Goal: Transaction & Acquisition: Obtain resource

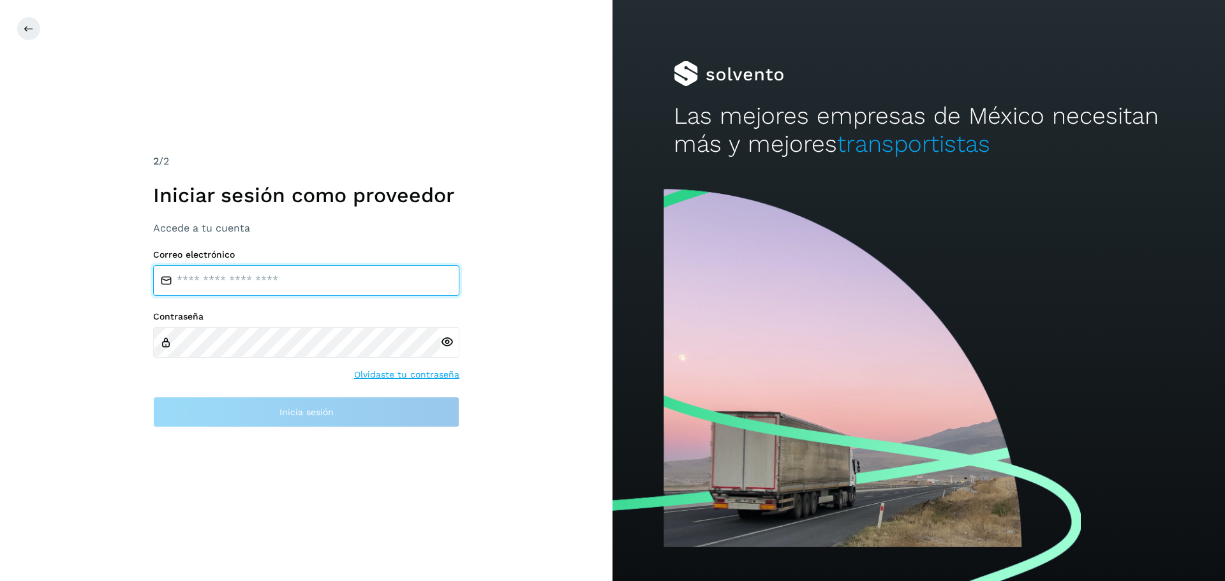
click at [292, 271] on input "email" at bounding box center [306, 281] width 306 height 31
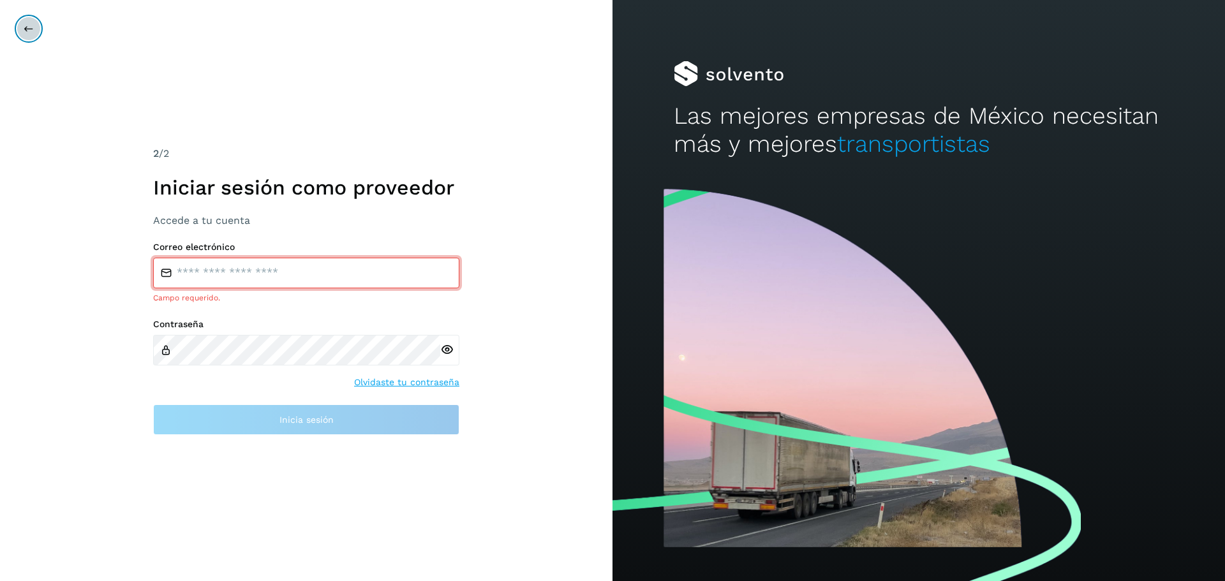
click at [26, 31] on icon at bounding box center [29, 29] width 10 height 10
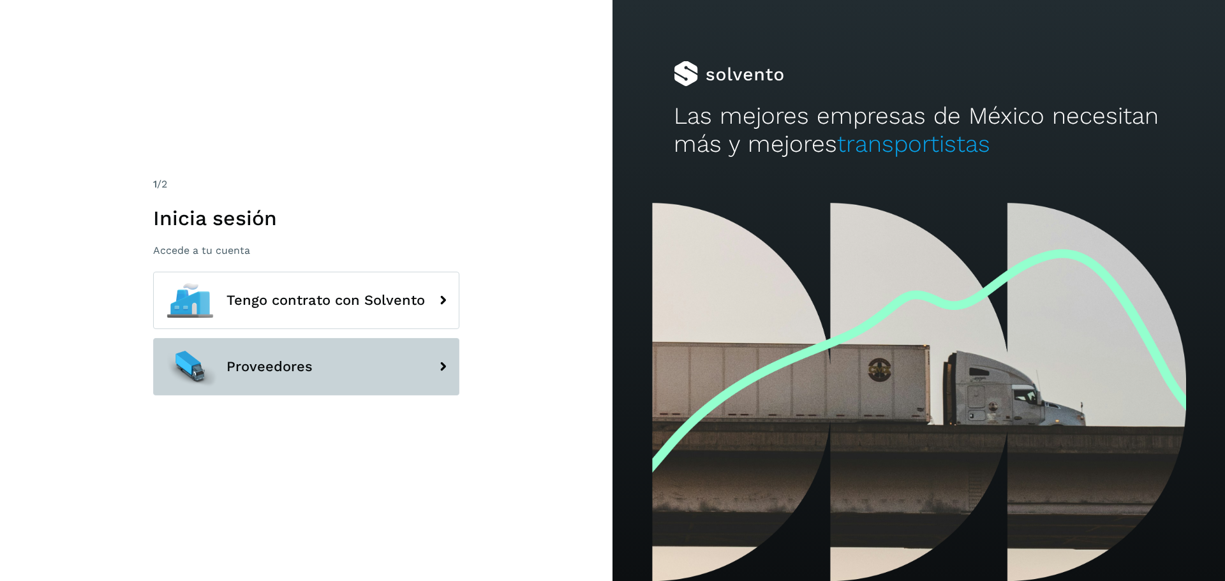
click at [281, 371] on span "Proveedores" at bounding box center [270, 366] width 86 height 15
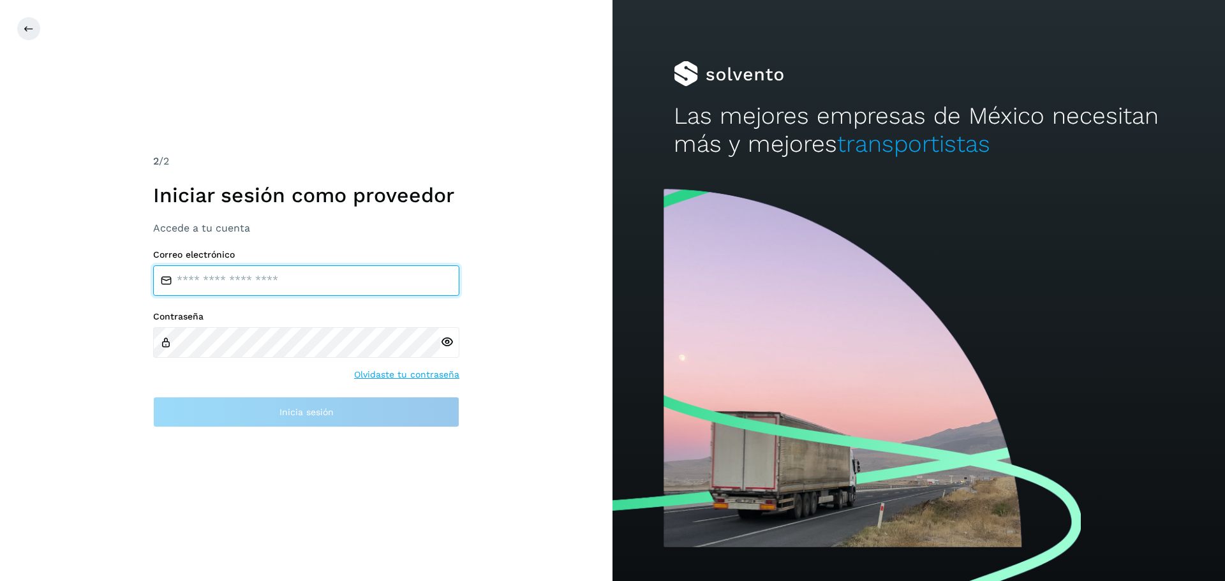
click at [251, 285] on input "email" at bounding box center [306, 281] width 306 height 31
paste input "**********"
type input "**********"
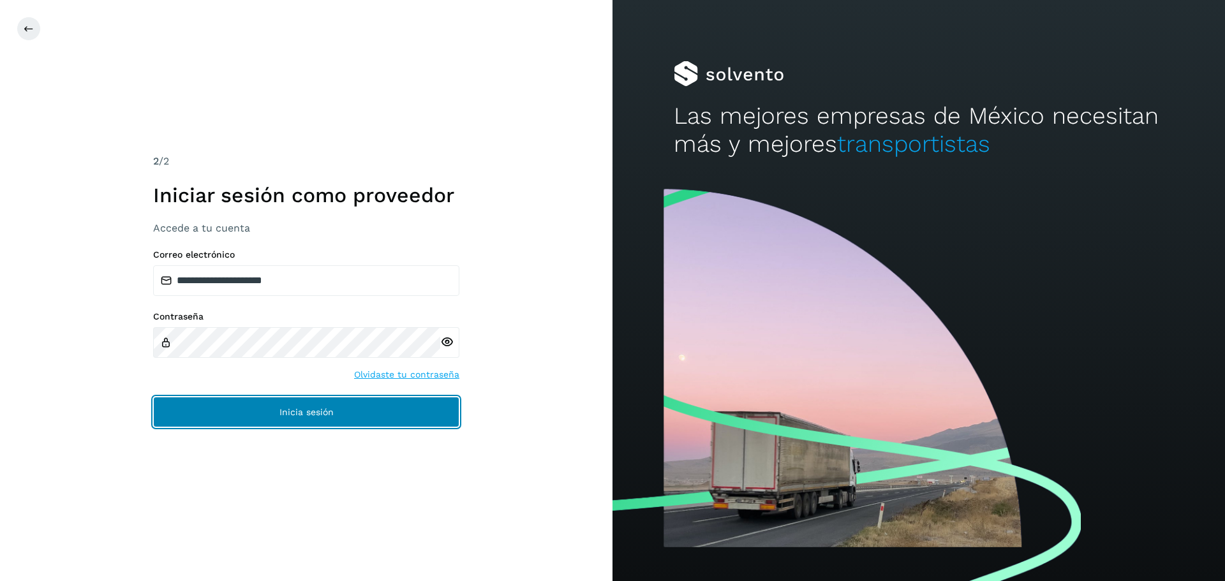
click at [289, 419] on button "Inicia sesión" at bounding box center [306, 412] width 306 height 31
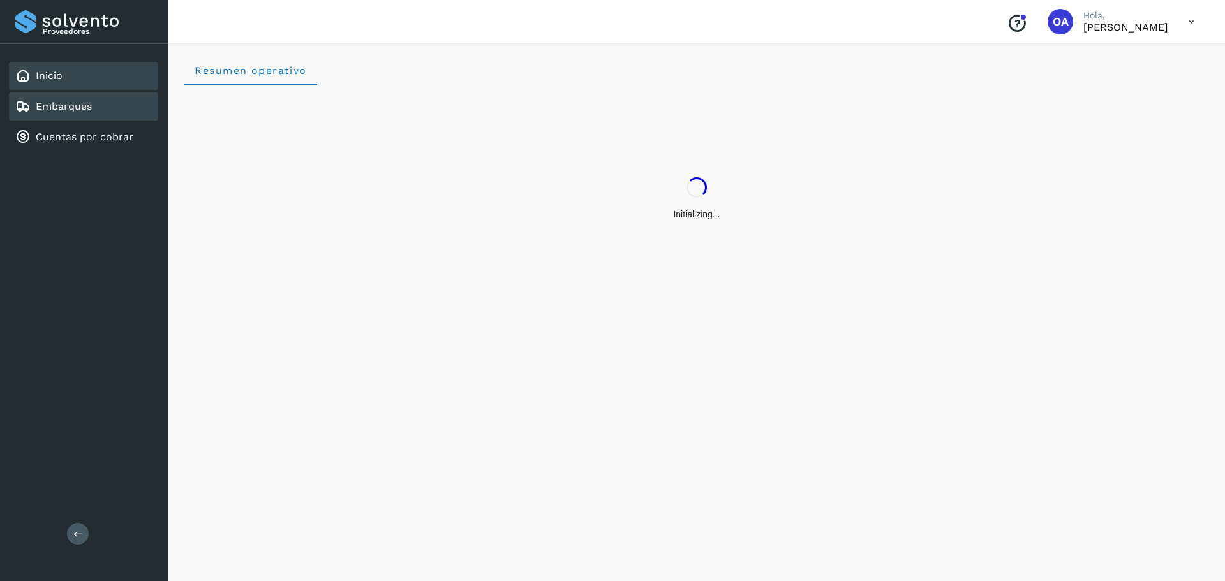
click at [66, 103] on link "Embarques" at bounding box center [64, 106] width 56 height 12
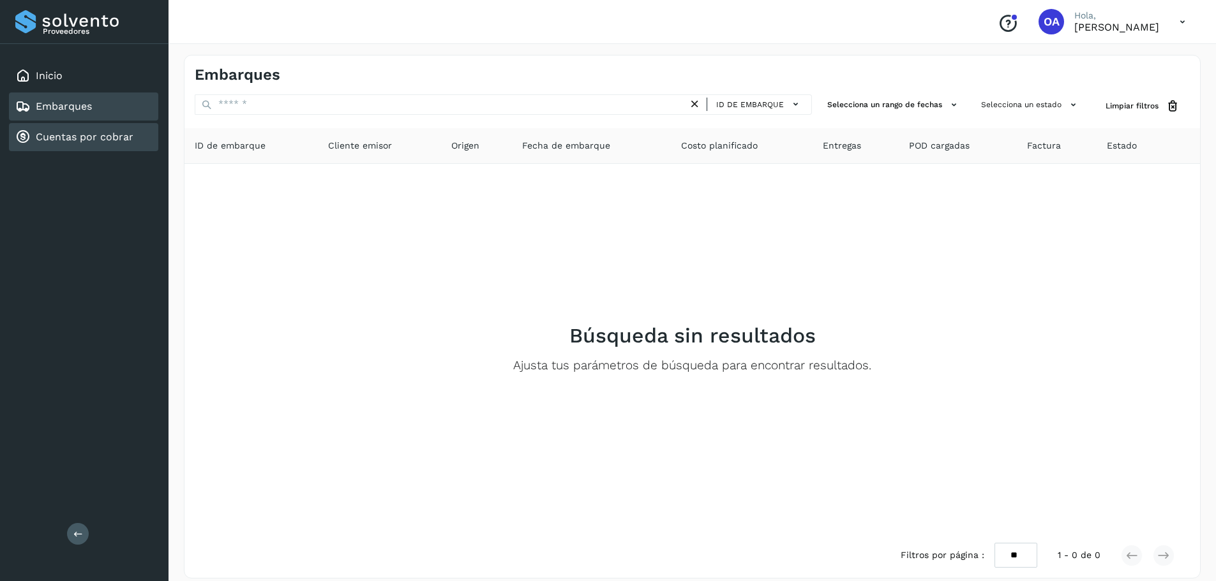
click at [74, 136] on link "Cuentas por cobrar" at bounding box center [85, 137] width 98 height 12
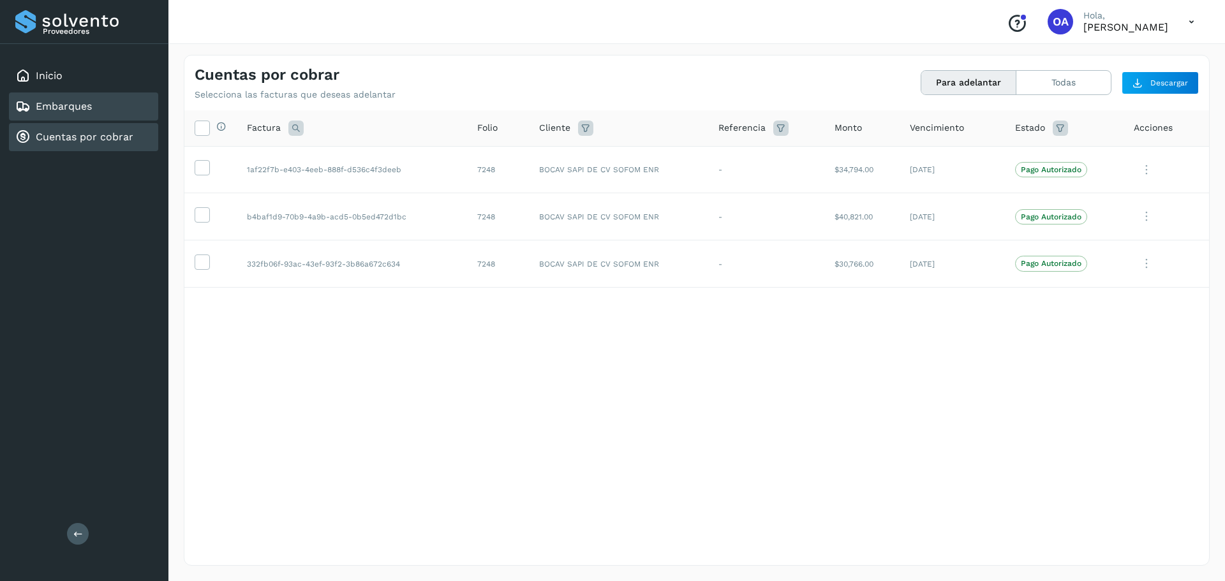
click at [78, 102] on link "Embarques" at bounding box center [64, 106] width 56 height 12
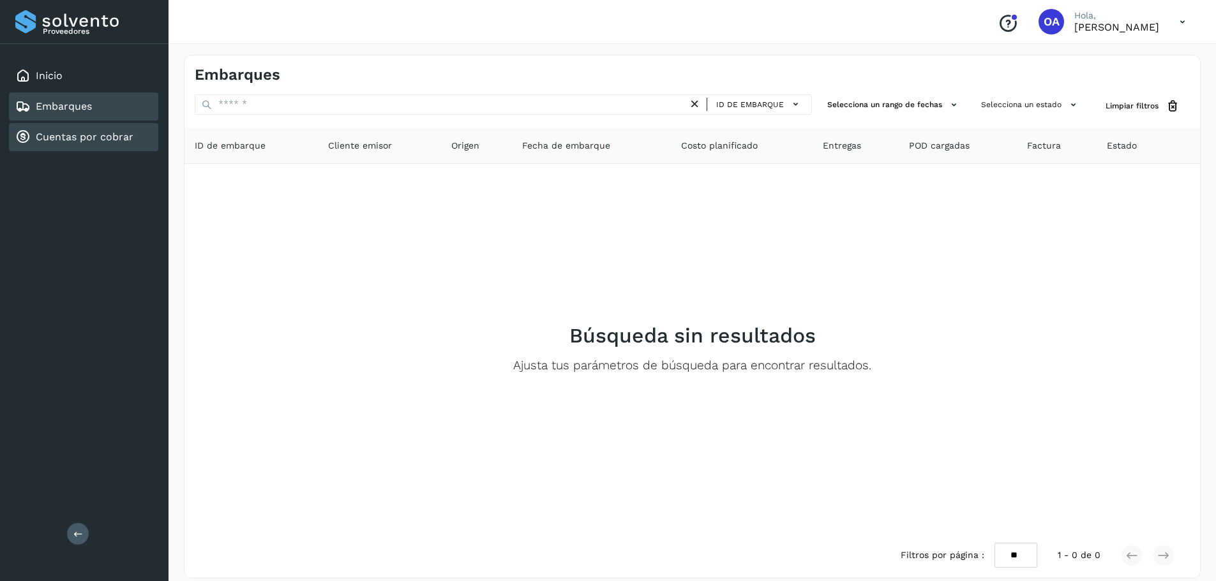
click at [81, 133] on link "Cuentas por cobrar" at bounding box center [85, 137] width 98 height 12
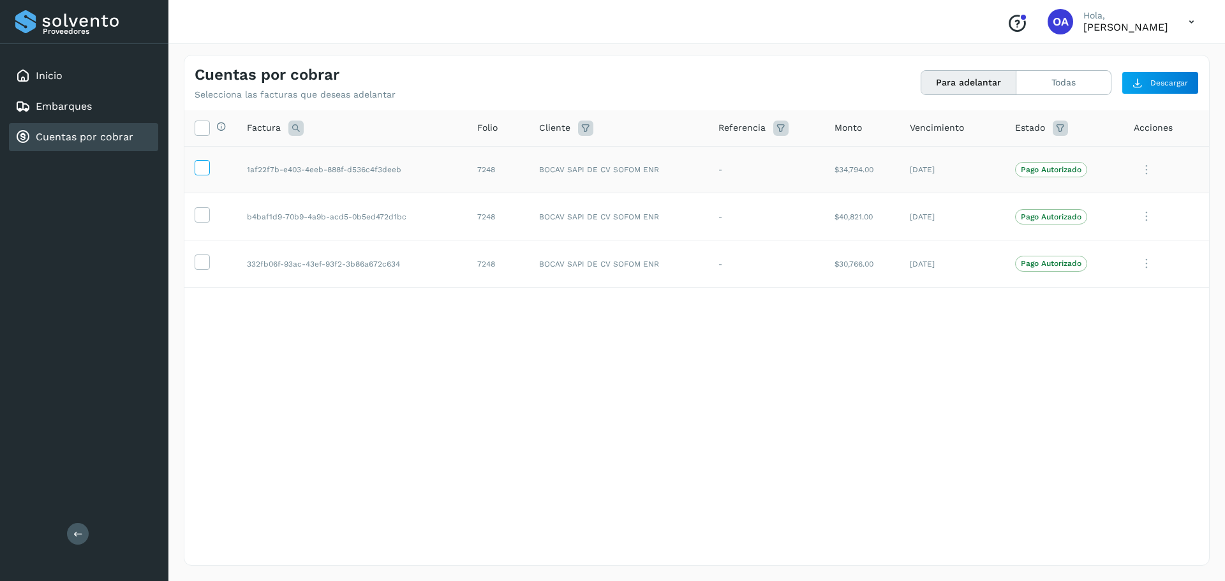
click at [200, 167] on icon at bounding box center [201, 166] width 13 height 13
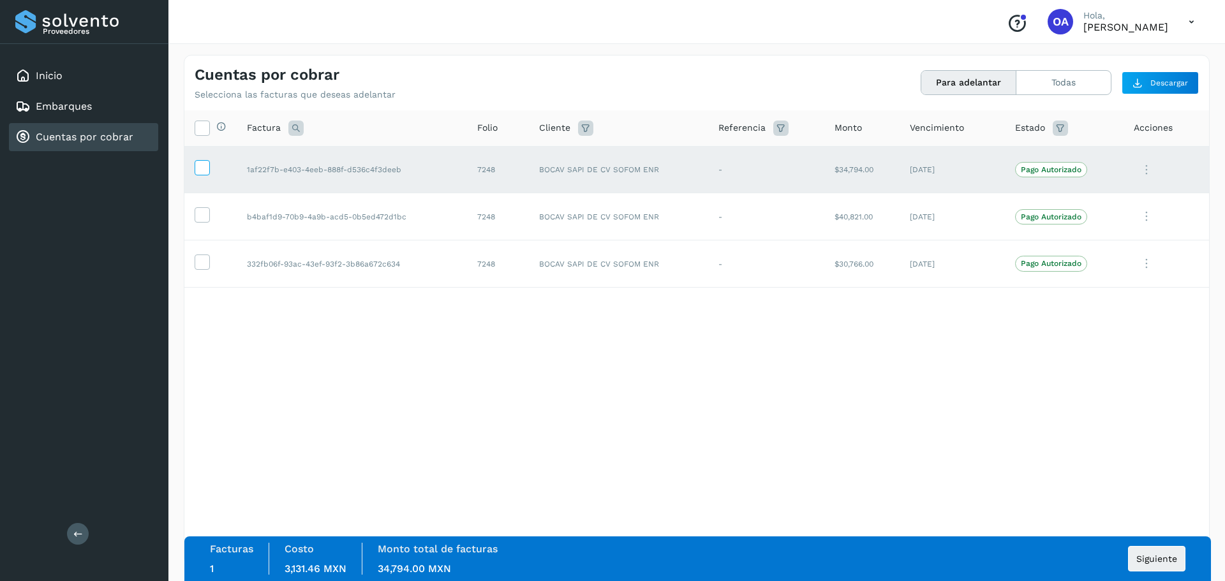
click at [204, 174] on span at bounding box center [201, 170] width 13 height 9
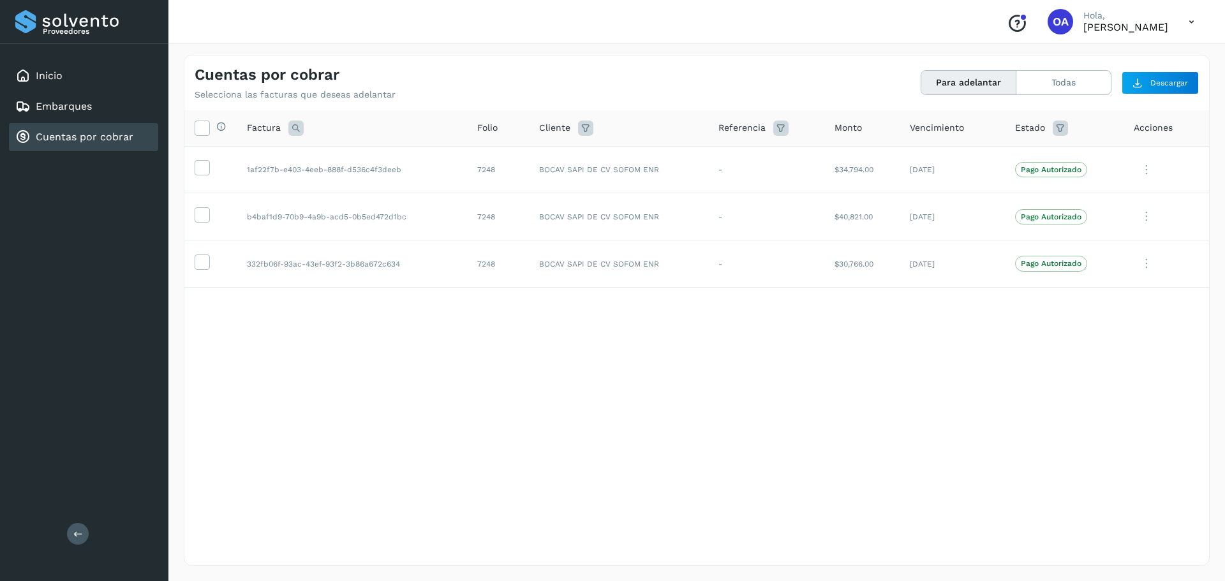
click at [1196, 14] on icon at bounding box center [1192, 22] width 26 height 26
click at [1135, 57] on div "Cerrar sesión" at bounding box center [1129, 57] width 152 height 24
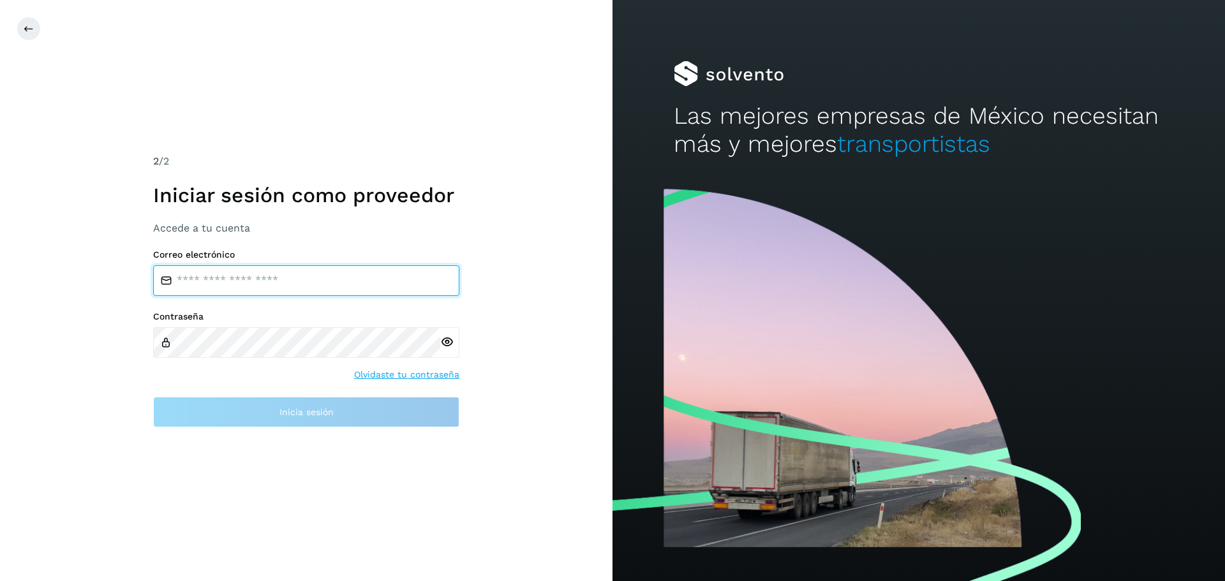
click at [311, 273] on input "email" at bounding box center [306, 281] width 306 height 31
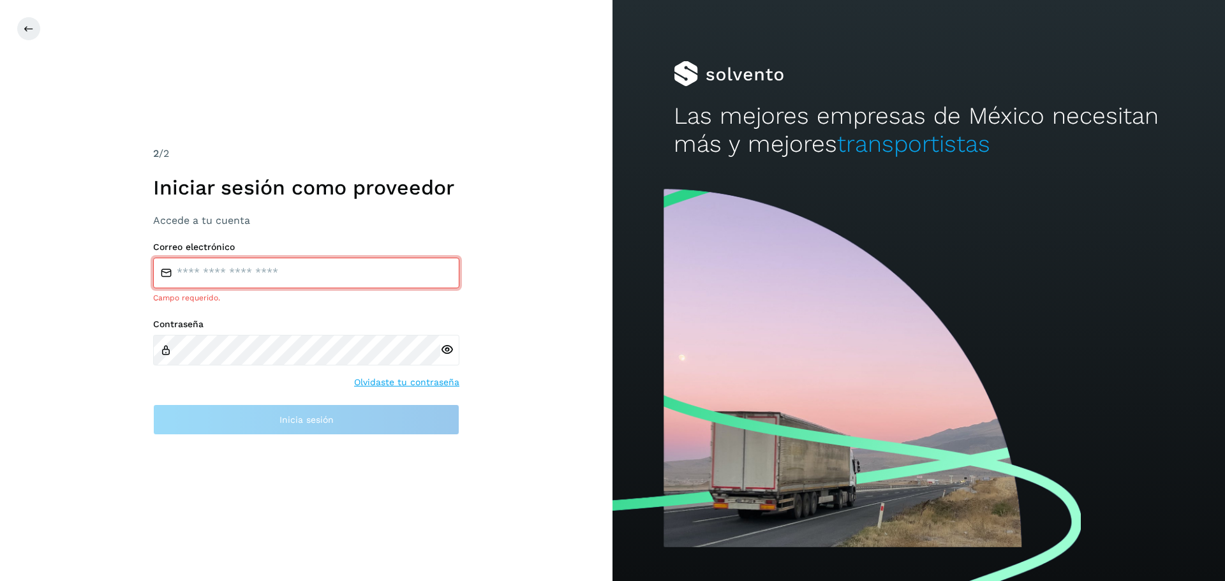
click at [274, 282] on input "email" at bounding box center [306, 273] width 306 height 31
paste input "**********"
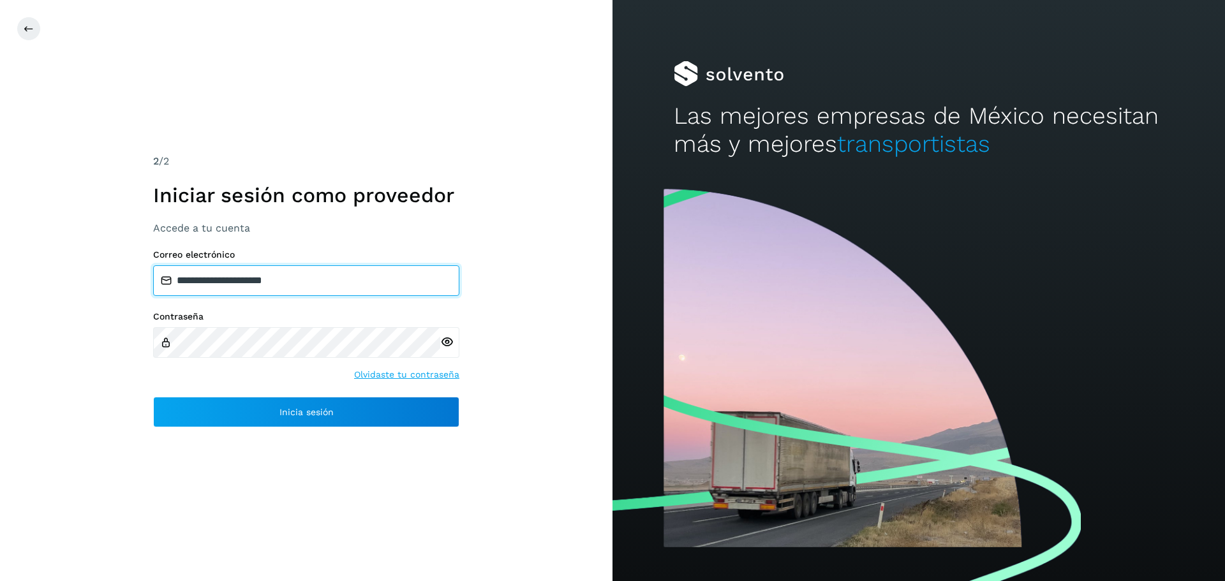
type input "**********"
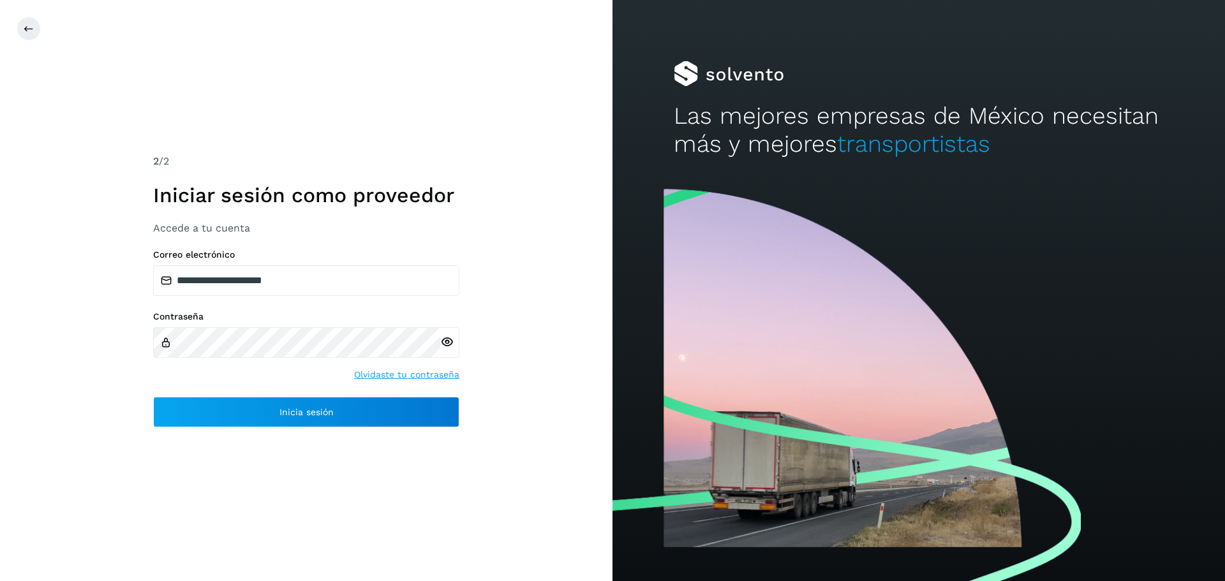
click at [479, 359] on div "**********" at bounding box center [306, 290] width 613 height 581
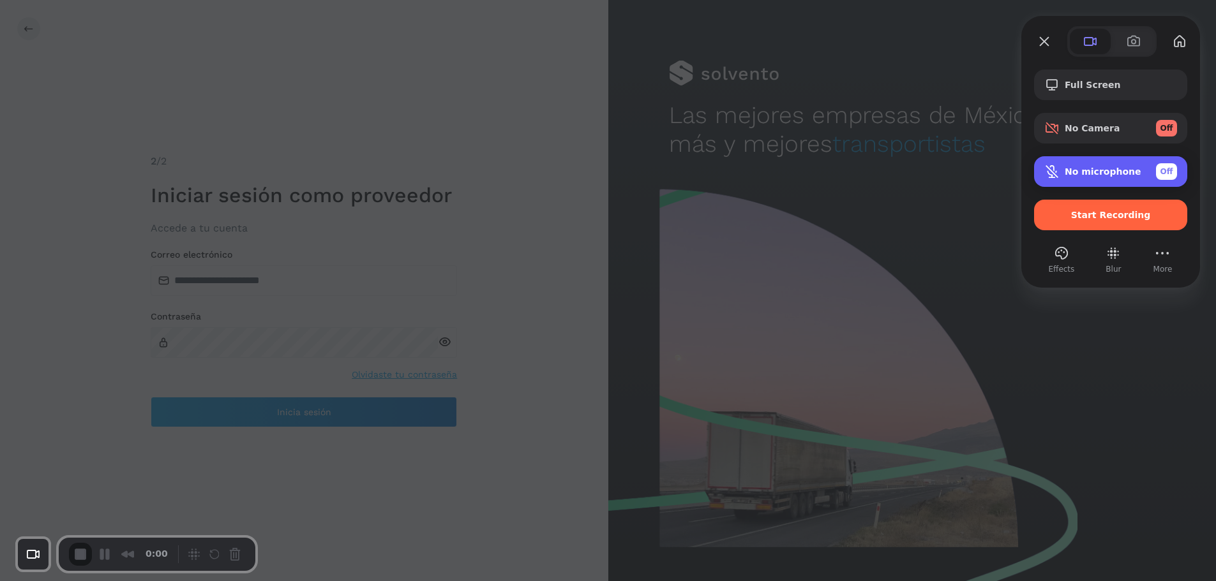
click at [1090, 168] on span "No microphone" at bounding box center [1103, 172] width 77 height 10
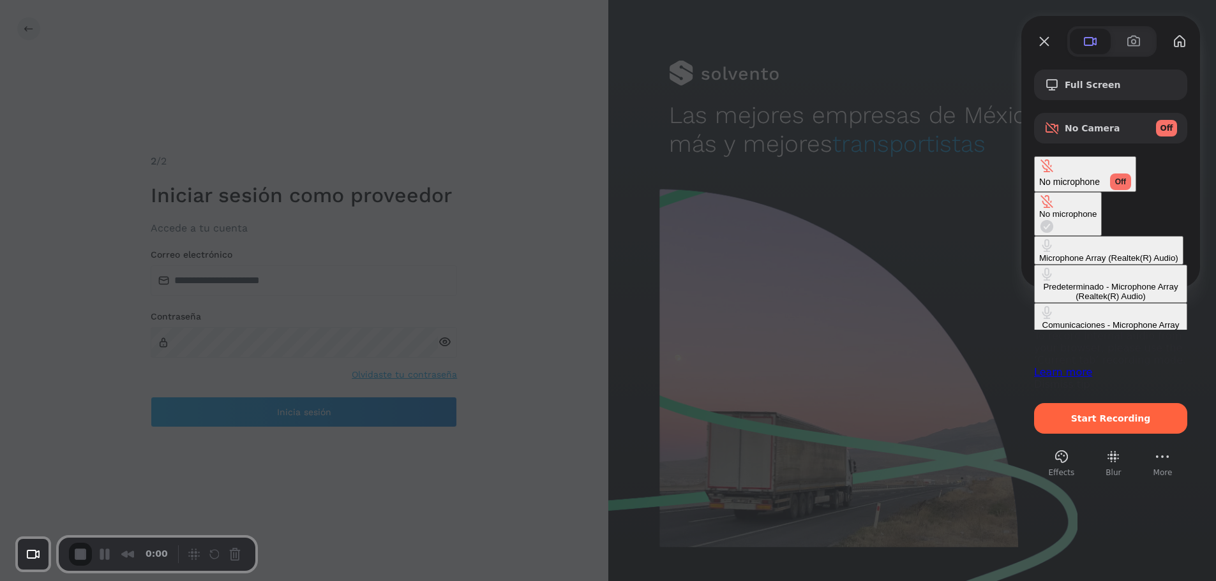
click at [1039, 253] on div "Microphone Array (Realtek(R) Audio)" at bounding box center [1108, 258] width 139 height 10
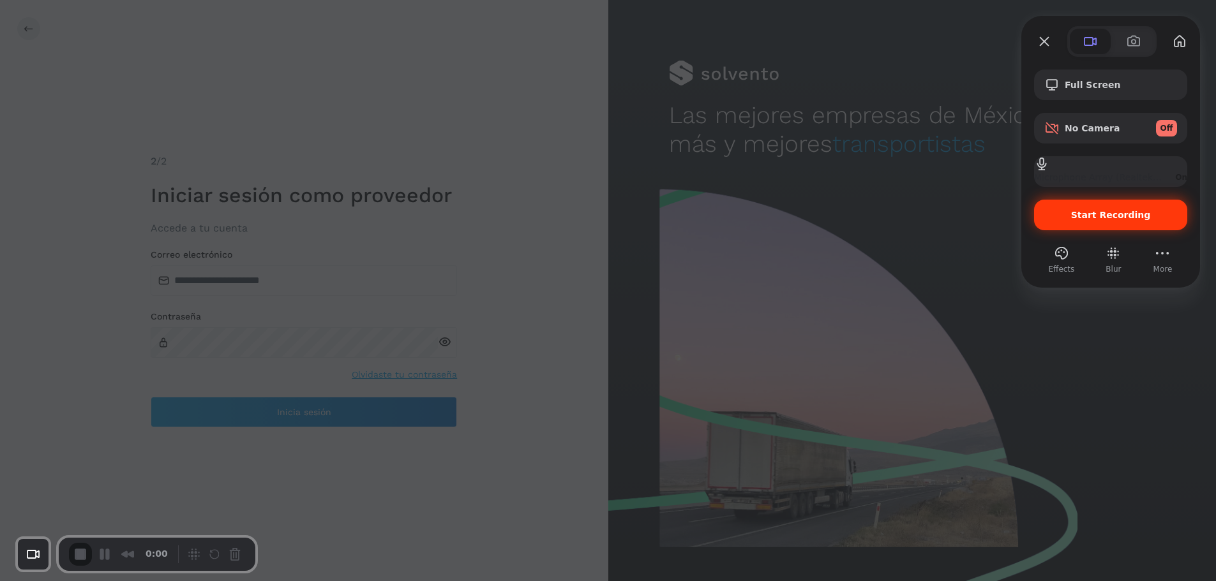
click at [1108, 218] on span "Start Recording" at bounding box center [1111, 215] width 80 height 10
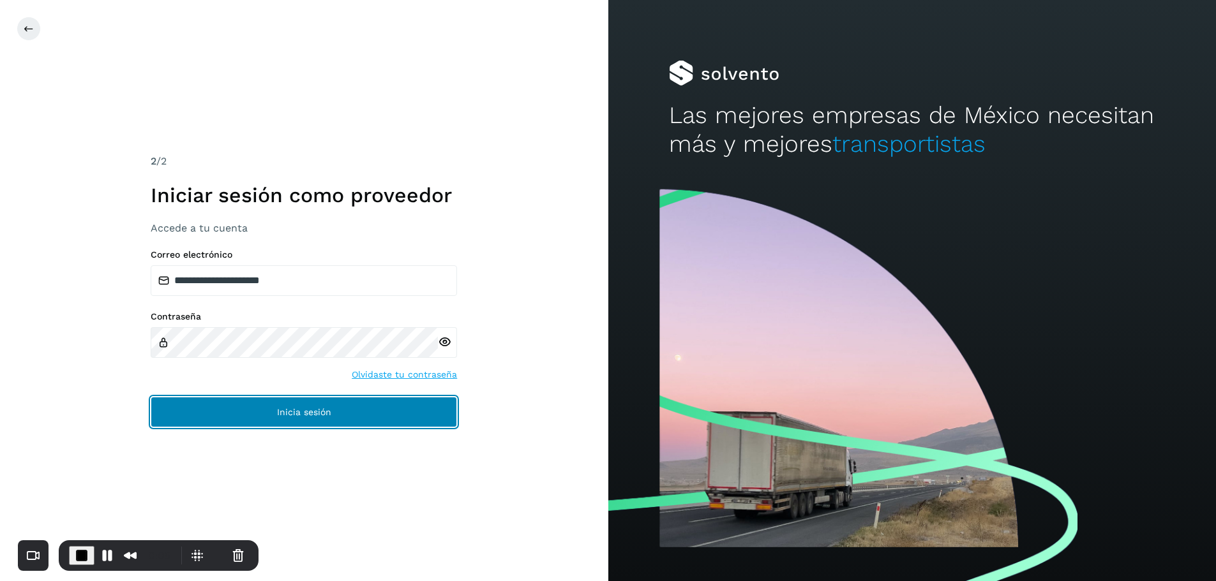
click at [334, 412] on button "Inicia sesión" at bounding box center [304, 412] width 306 height 31
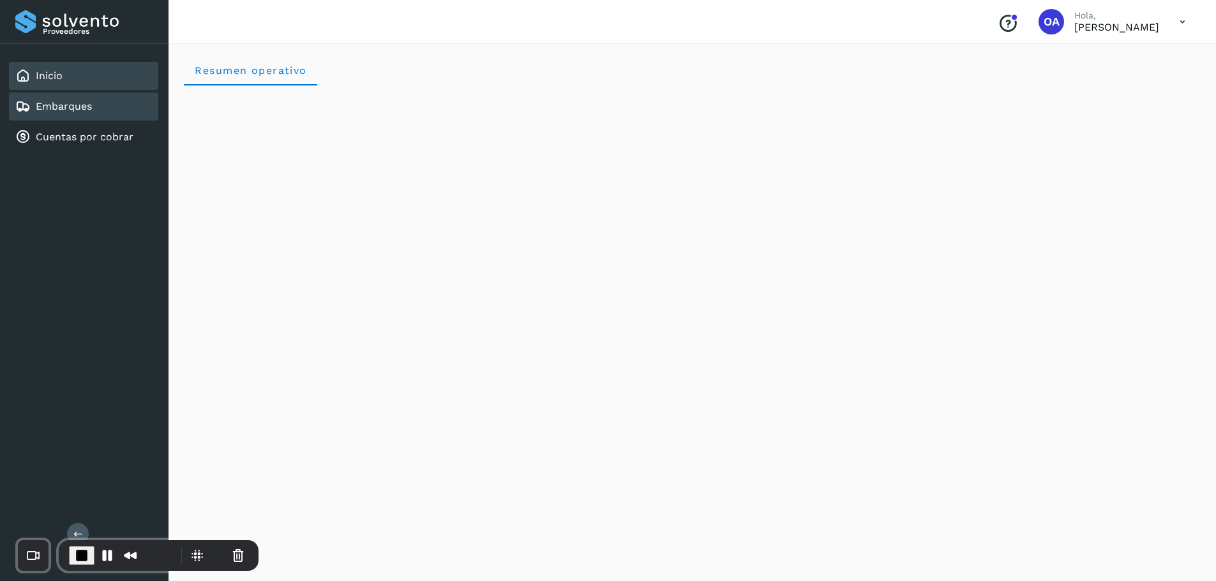
click at [84, 100] on div "Embarques" at bounding box center [53, 106] width 77 height 15
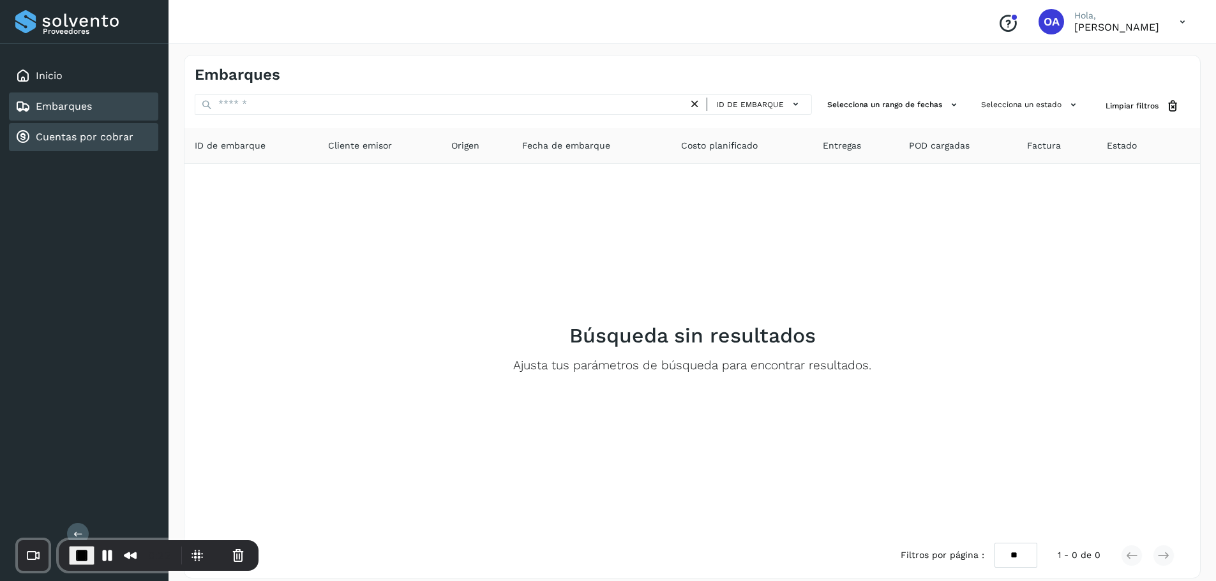
click at [74, 148] on div "Cuentas por cobrar" at bounding box center [83, 137] width 149 height 28
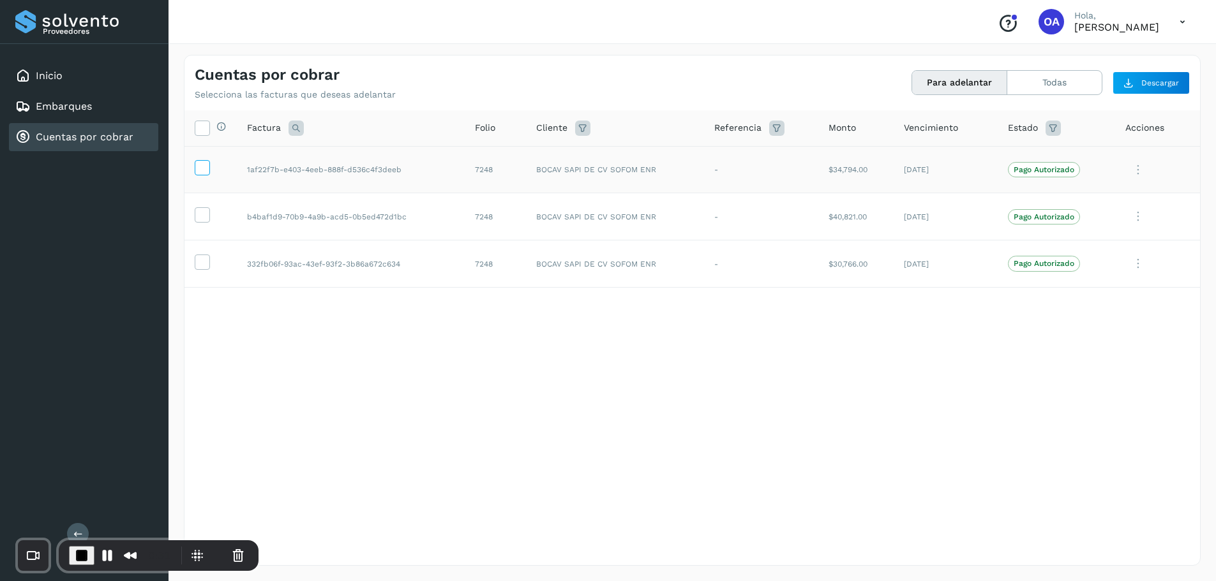
click at [205, 171] on icon at bounding box center [201, 166] width 13 height 13
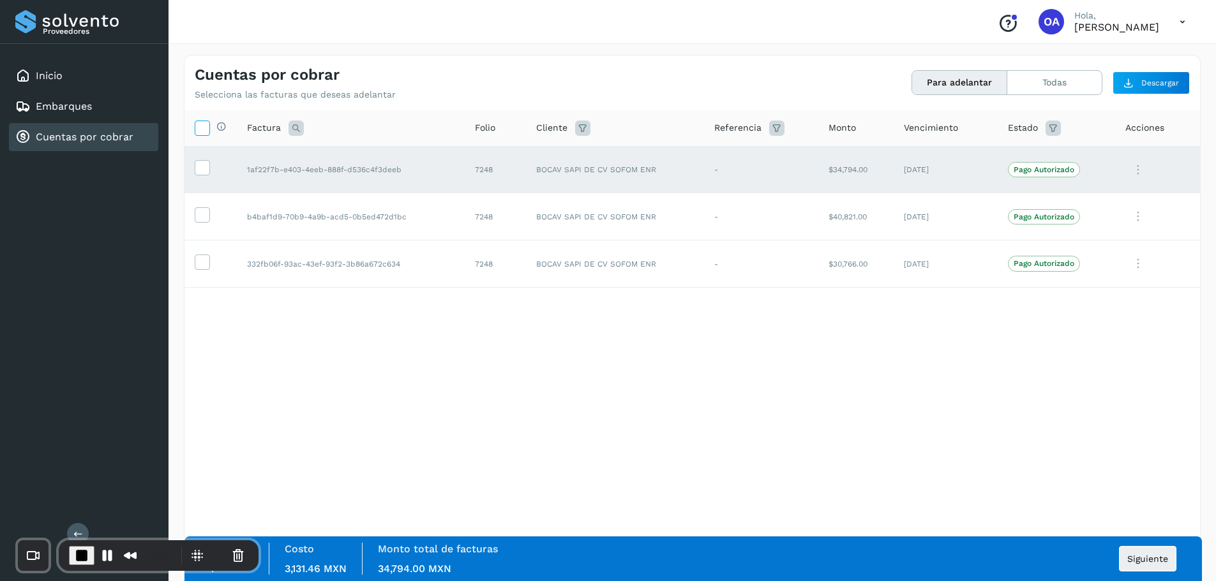
click at [204, 124] on icon at bounding box center [201, 127] width 13 height 13
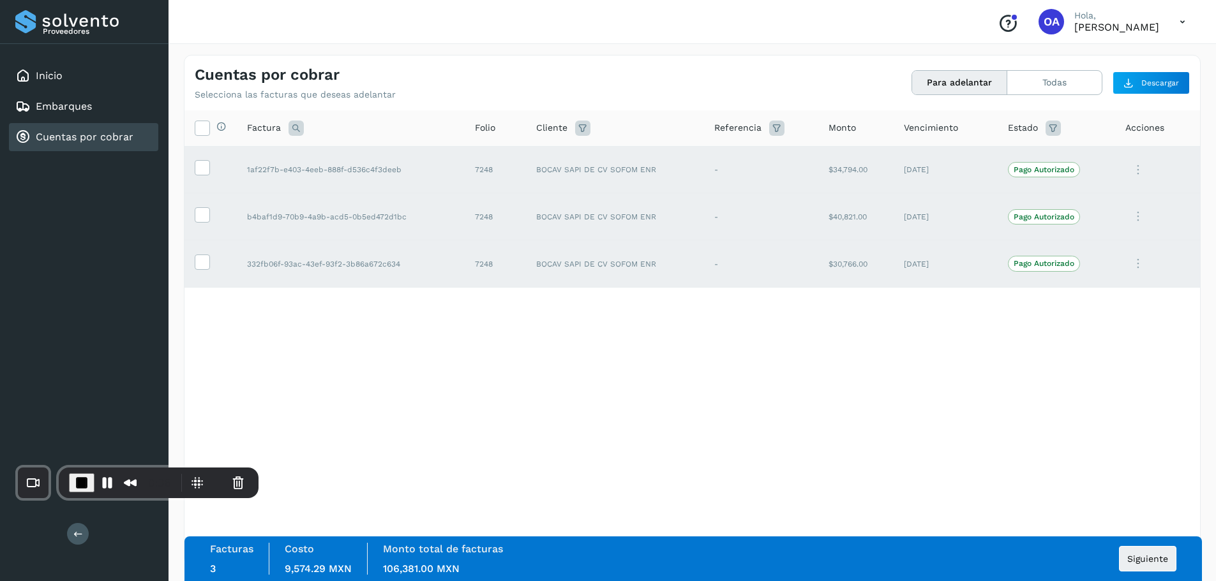
drag, startPoint x: 144, startPoint y: 543, endPoint x: 85, endPoint y: 460, distance: 102.0
click at [85, 468] on div "0:36" at bounding box center [159, 483] width 200 height 31
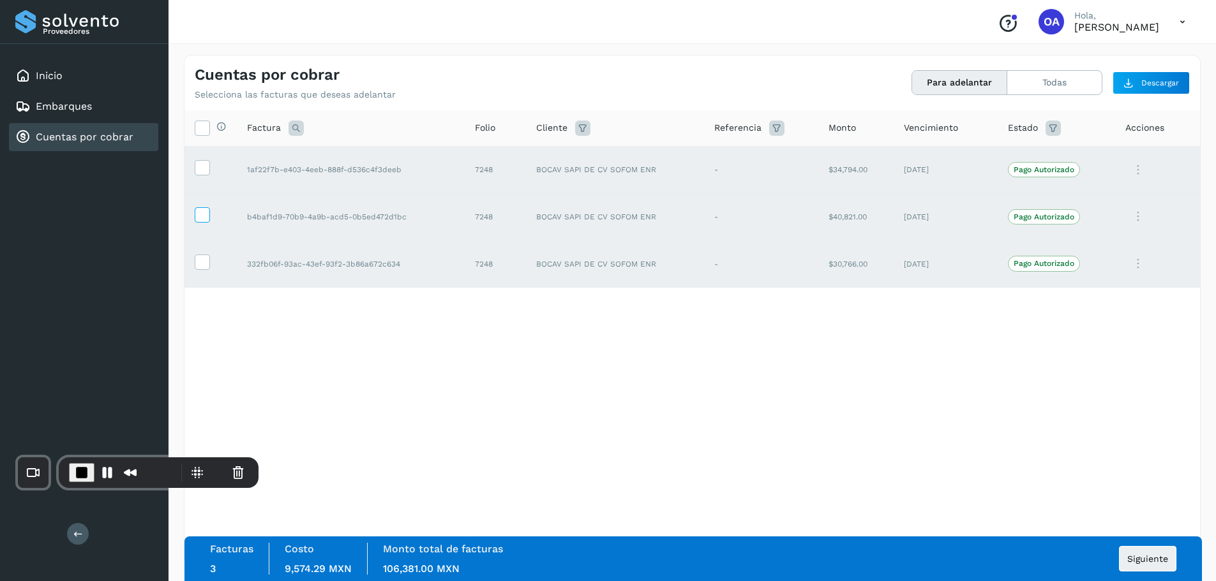
click at [206, 216] on icon at bounding box center [201, 213] width 13 height 13
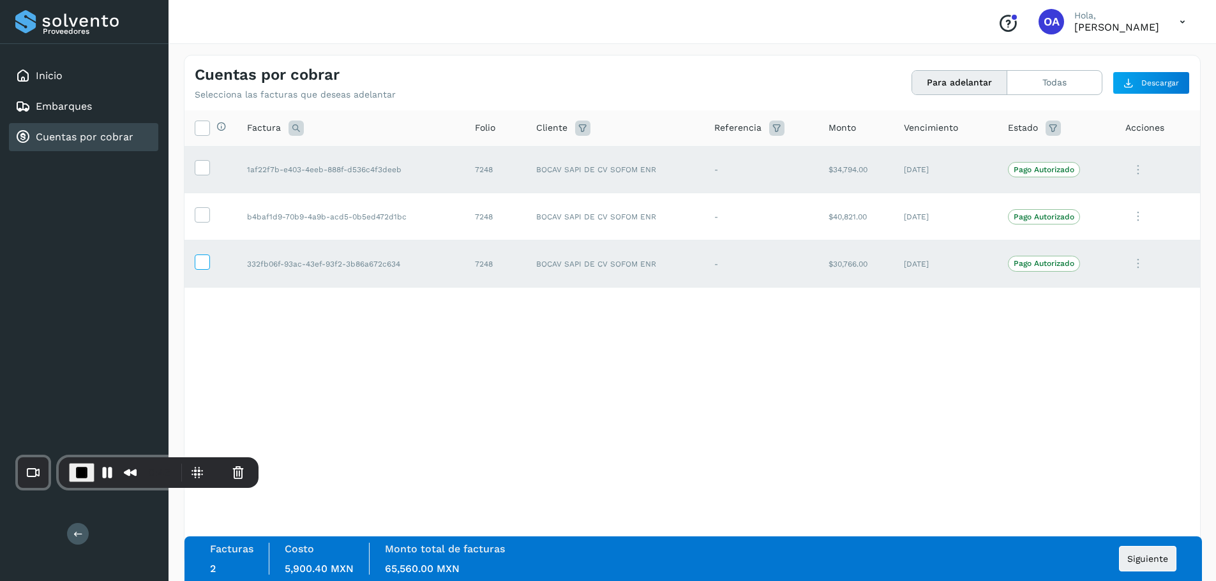
click at [203, 266] on icon at bounding box center [201, 261] width 13 height 13
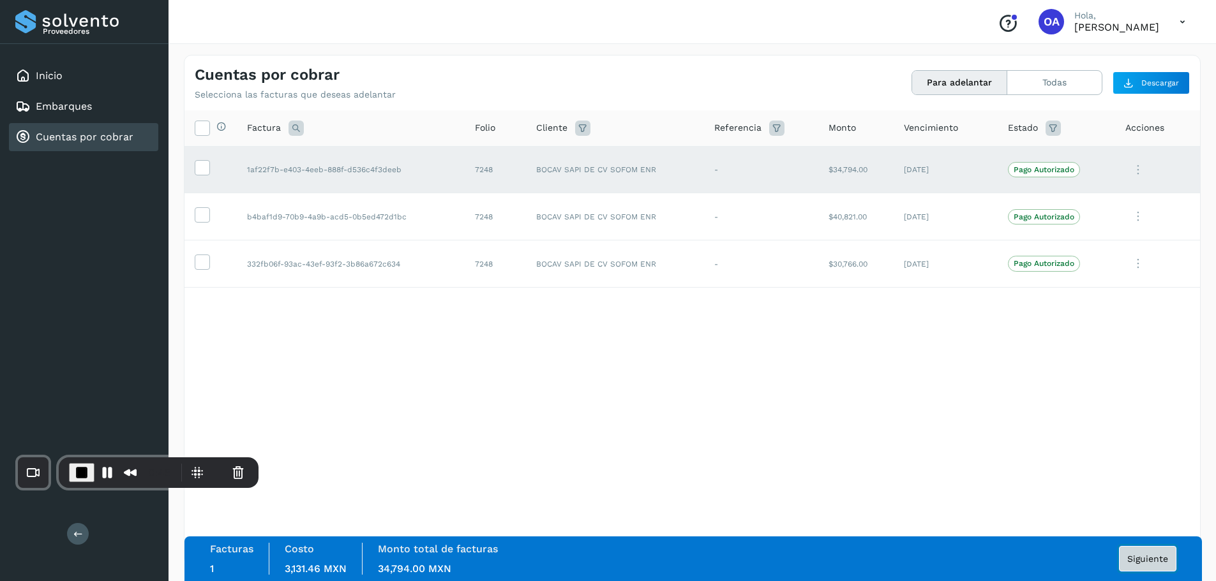
click at [1154, 564] on span "Siguiente" at bounding box center [1147, 559] width 41 height 9
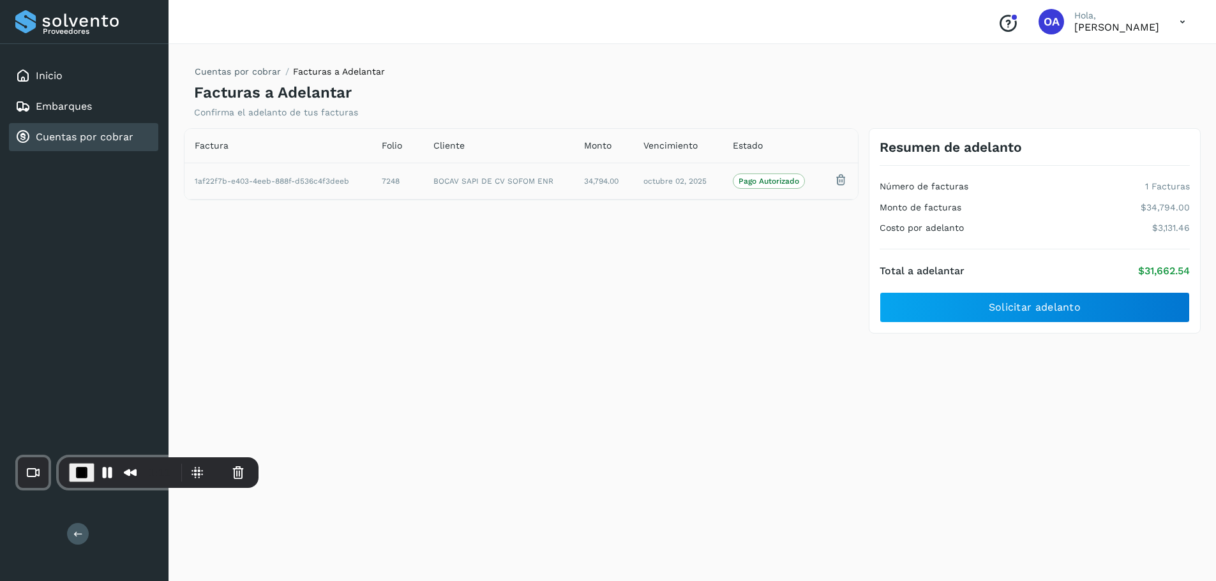
click at [843, 183] on icon at bounding box center [840, 179] width 13 height 13
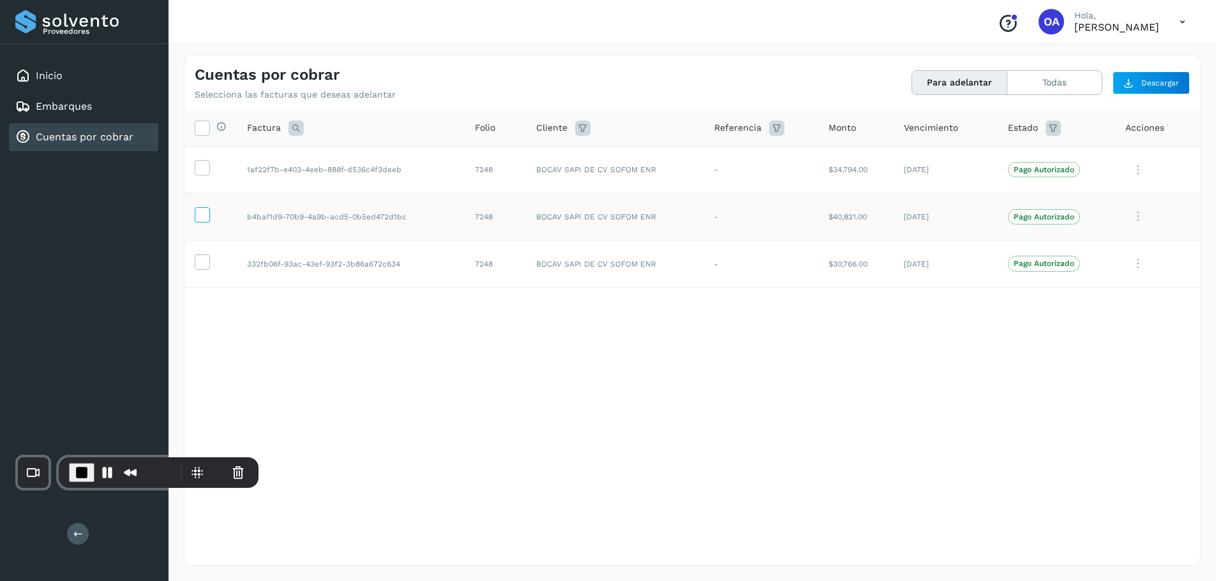
click at [205, 217] on icon at bounding box center [201, 213] width 13 height 13
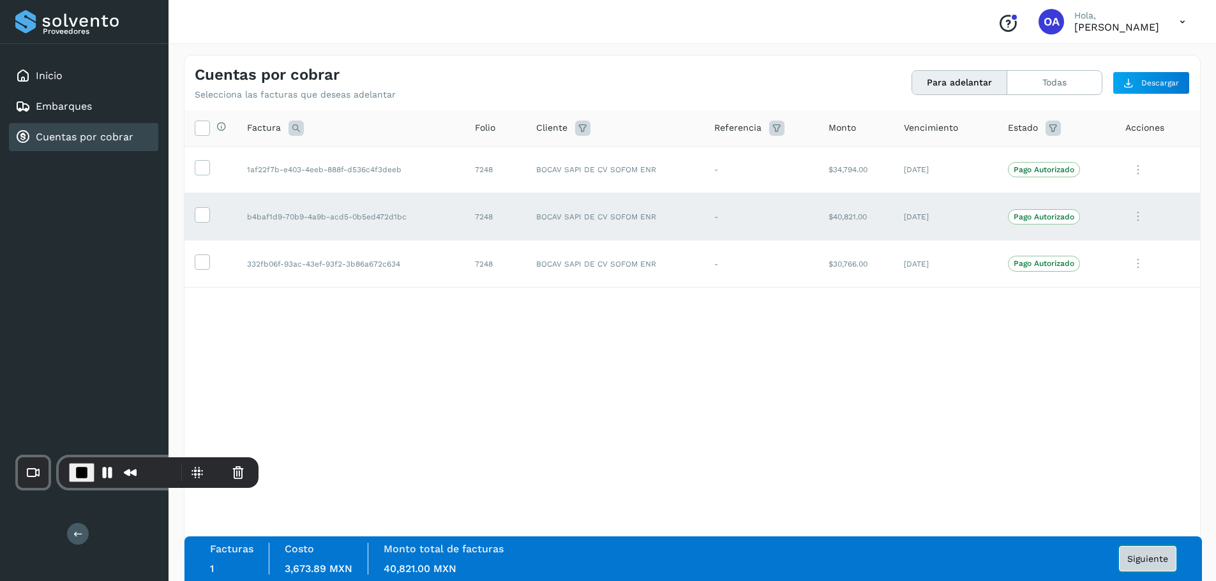
click at [1135, 555] on span "Siguiente" at bounding box center [1147, 559] width 41 height 9
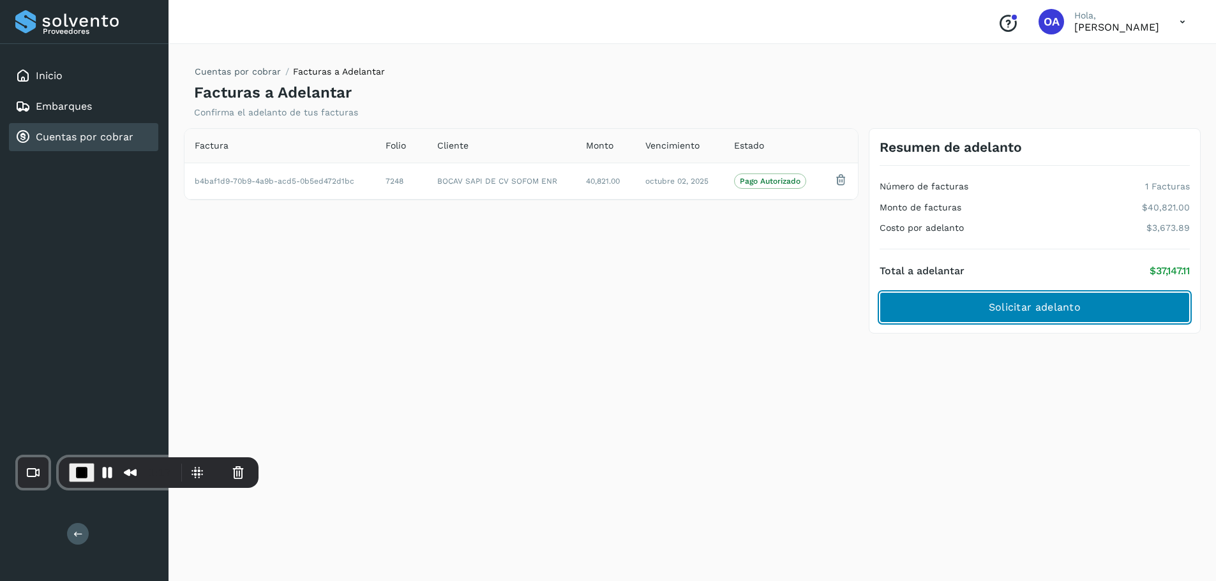
click at [950, 308] on button "Solicitar adelanto" at bounding box center [1035, 307] width 310 height 31
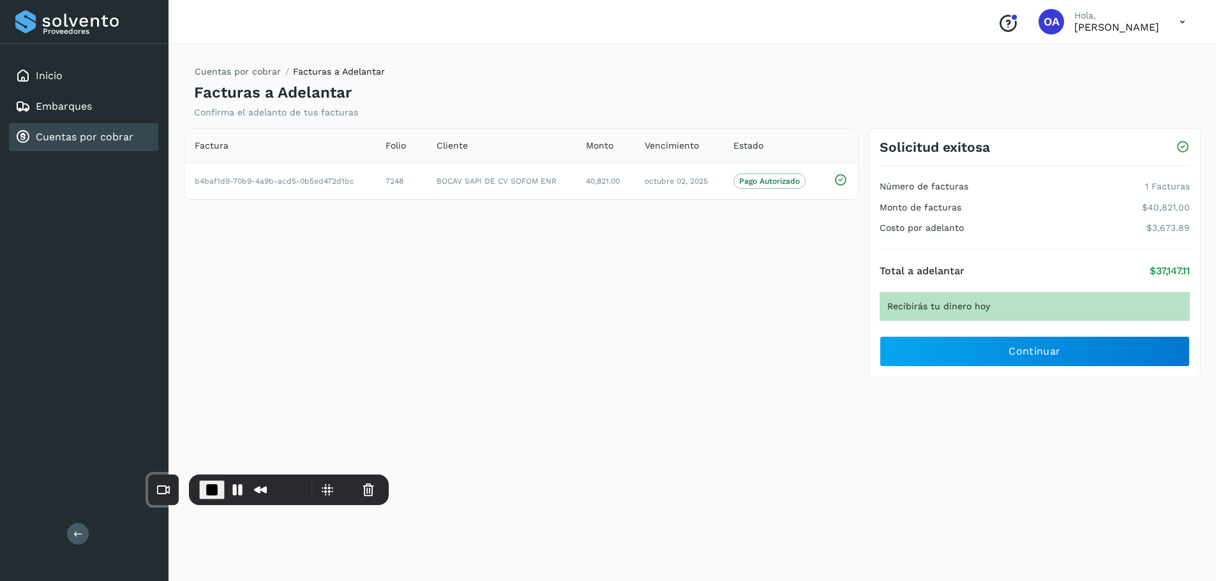
click at [349, 423] on div "Cuentas por cobrar Facturas a Adelantar Facturas a Adelantar Confirma el adelan…" at bounding box center [692, 310] width 1017 height 511
click at [205, 495] on span "End Recording" at bounding box center [211, 490] width 15 height 15
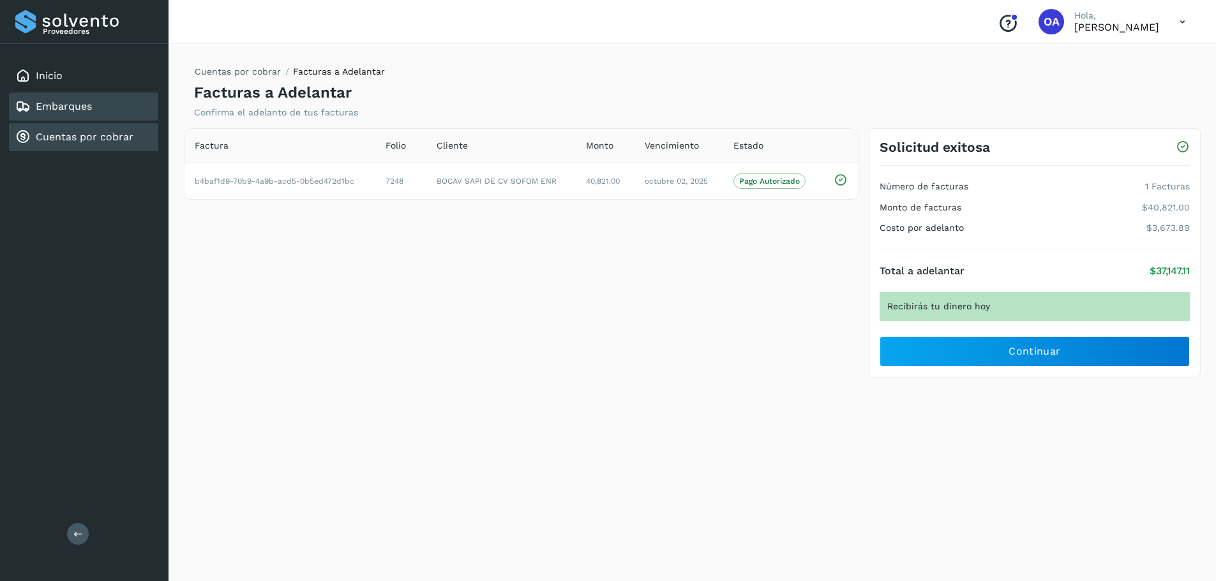
click at [70, 105] on link "Embarques" at bounding box center [64, 106] width 56 height 12
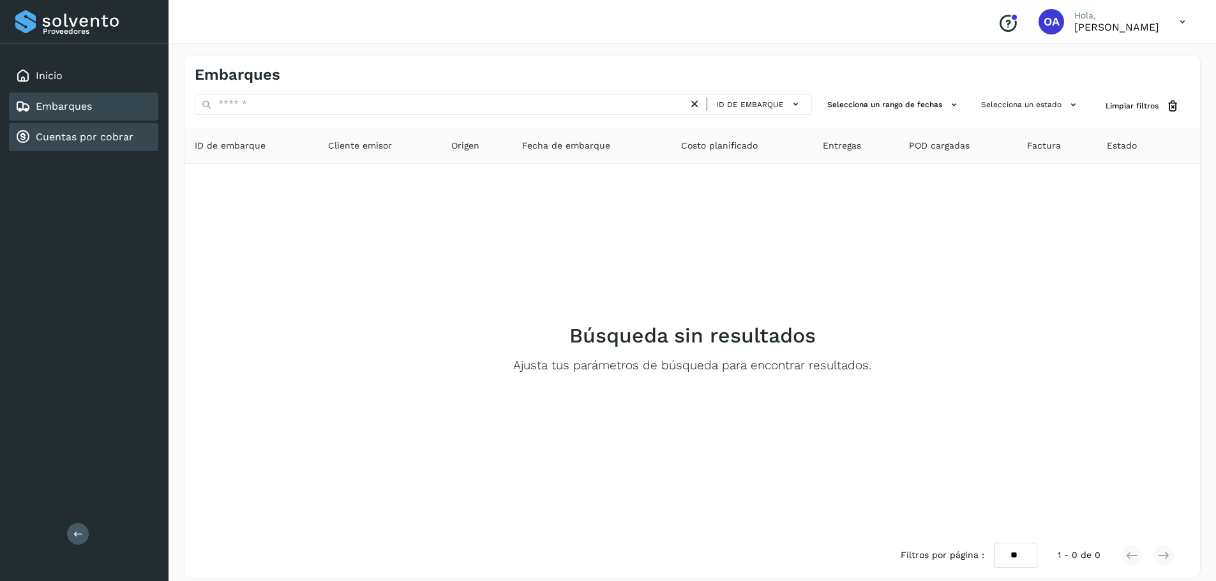
click at [128, 138] on link "Cuentas por cobrar" at bounding box center [85, 137] width 98 height 12
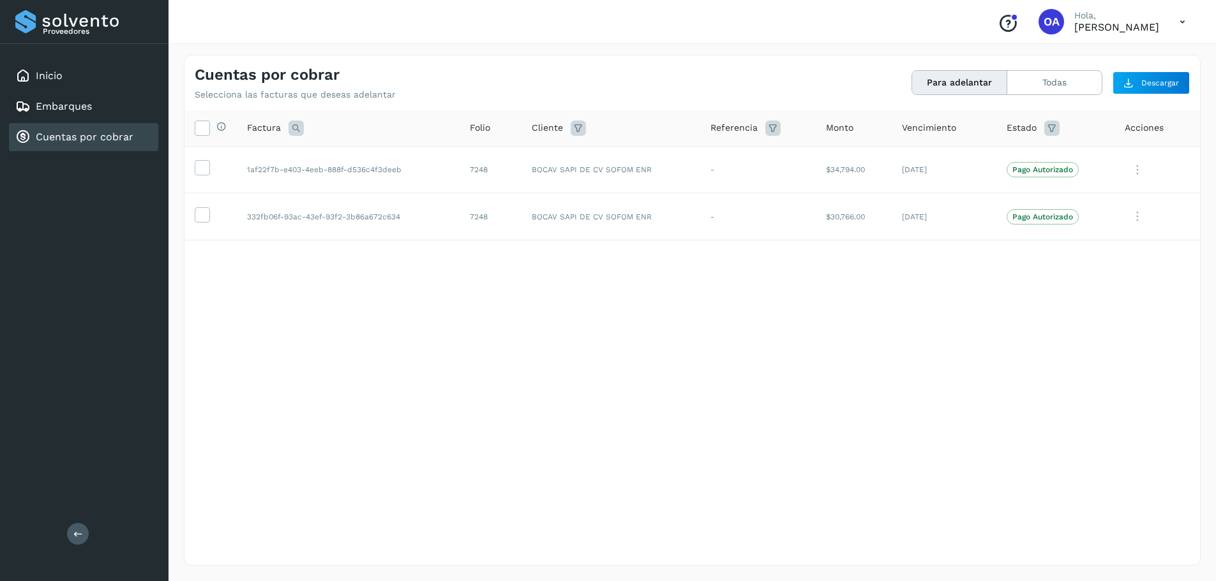
click at [1179, 24] on icon at bounding box center [1182, 22] width 26 height 26
click at [1114, 57] on div "Cerrar sesión" at bounding box center [1119, 57] width 152 height 24
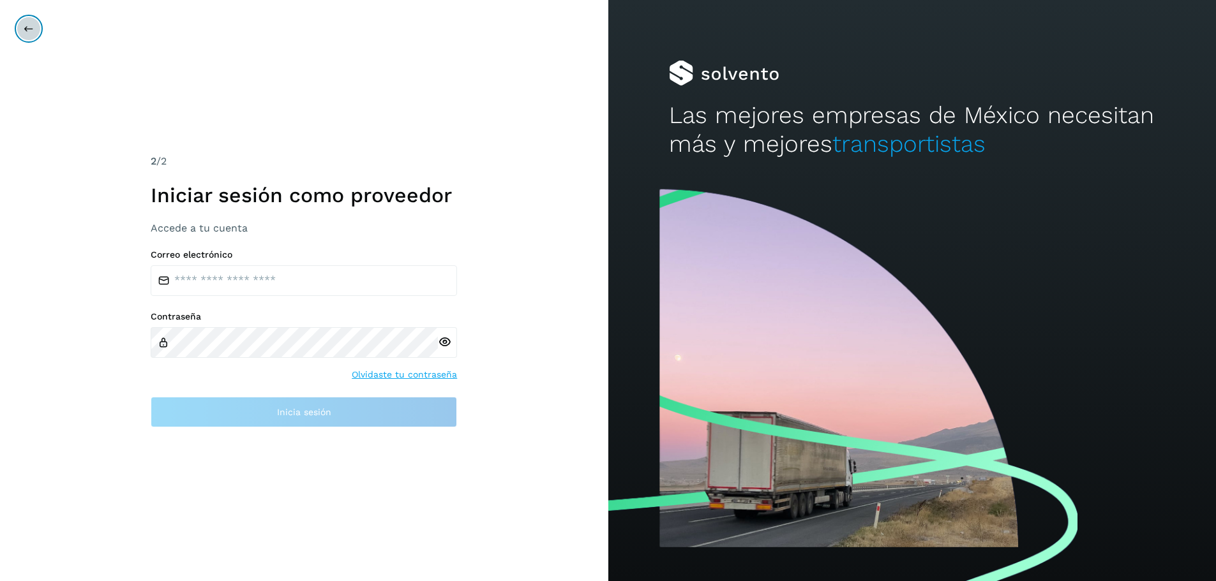
click at [29, 31] on icon at bounding box center [29, 29] width 10 height 10
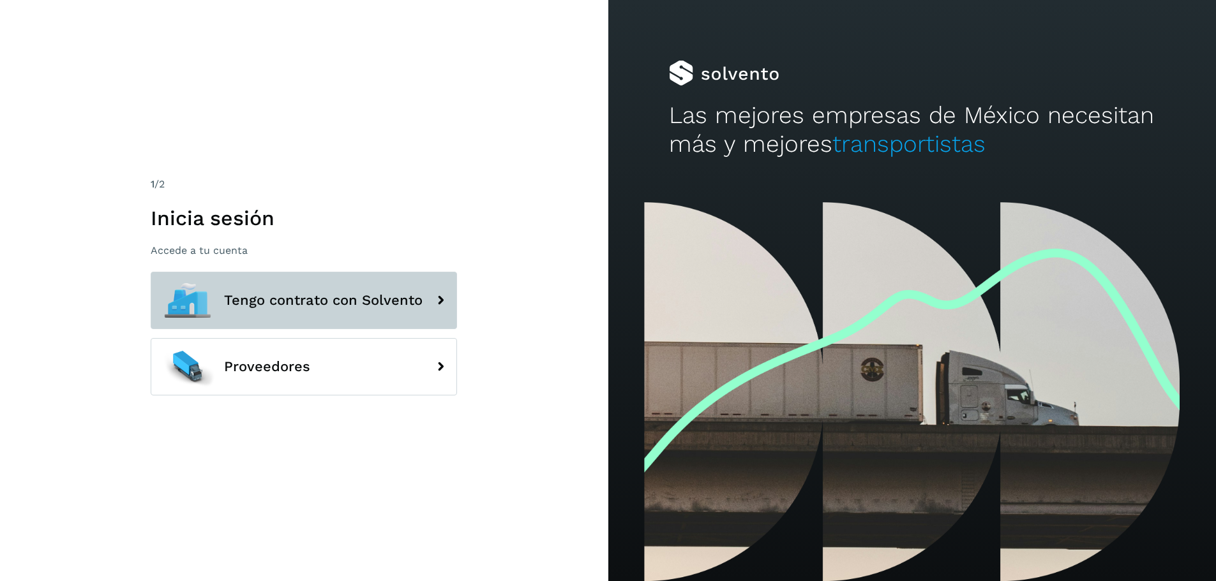
click at [282, 305] on span "Tengo contrato con Solvento" at bounding box center [323, 300] width 199 height 15
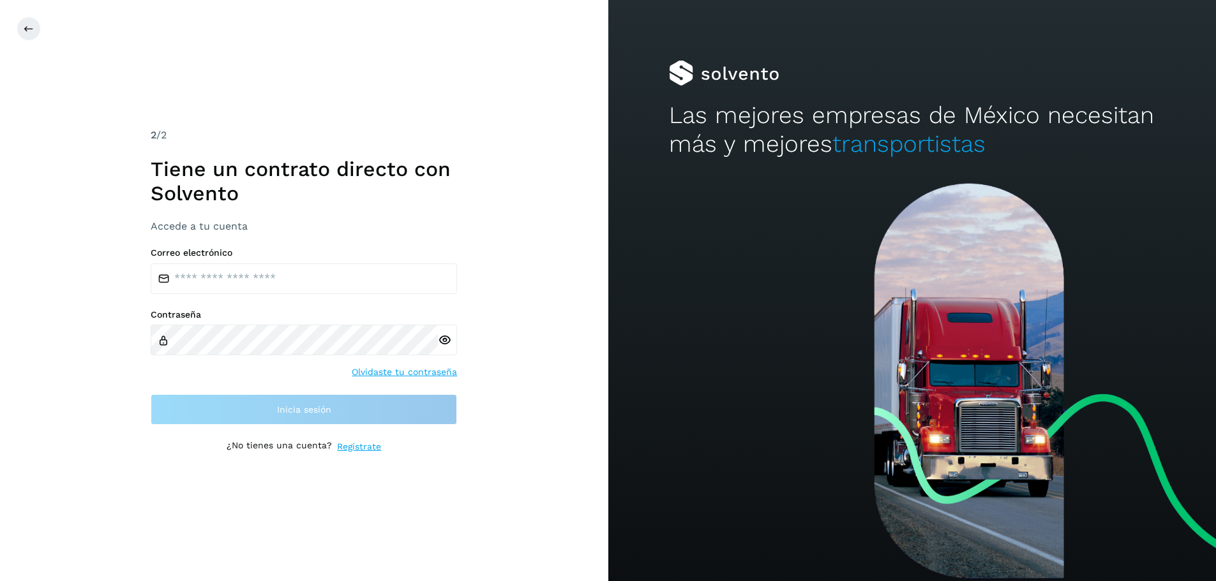
click at [255, 251] on label "Correo electrónico" at bounding box center [304, 253] width 306 height 11
click at [244, 283] on input "email" at bounding box center [304, 279] width 306 height 31
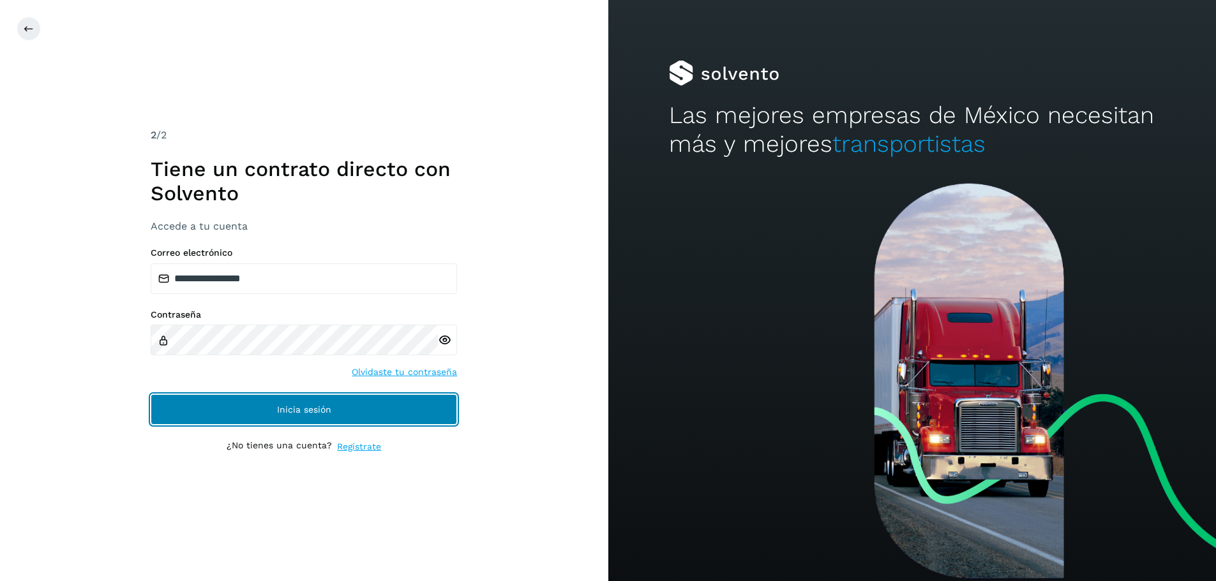
click at [343, 405] on button "Inicia sesión" at bounding box center [304, 409] width 306 height 31
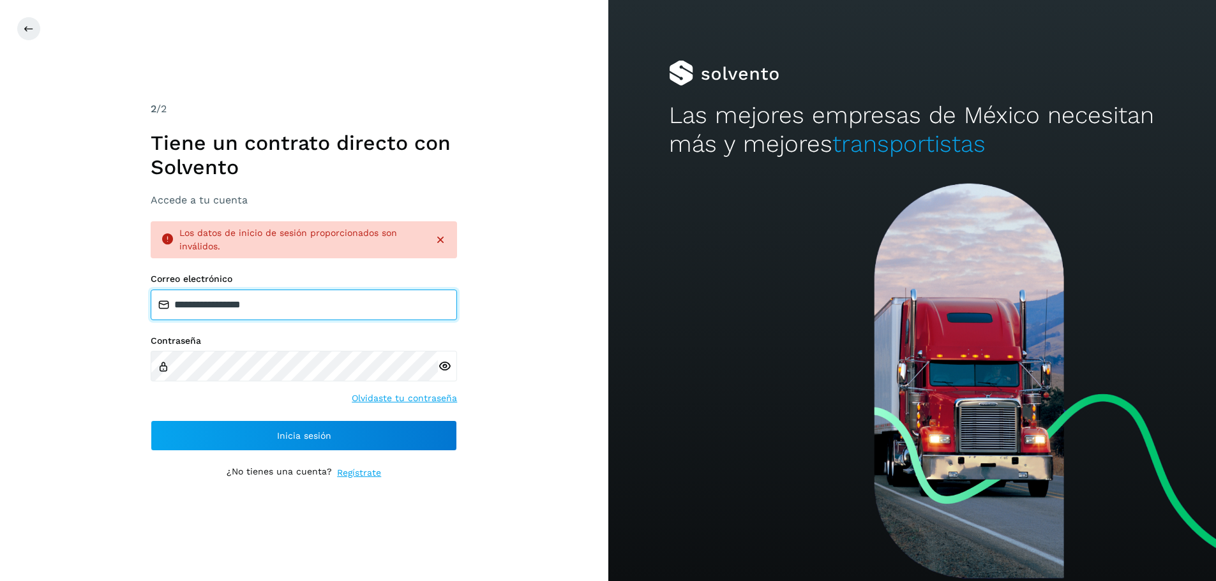
click at [340, 306] on input "**********" at bounding box center [304, 305] width 306 height 31
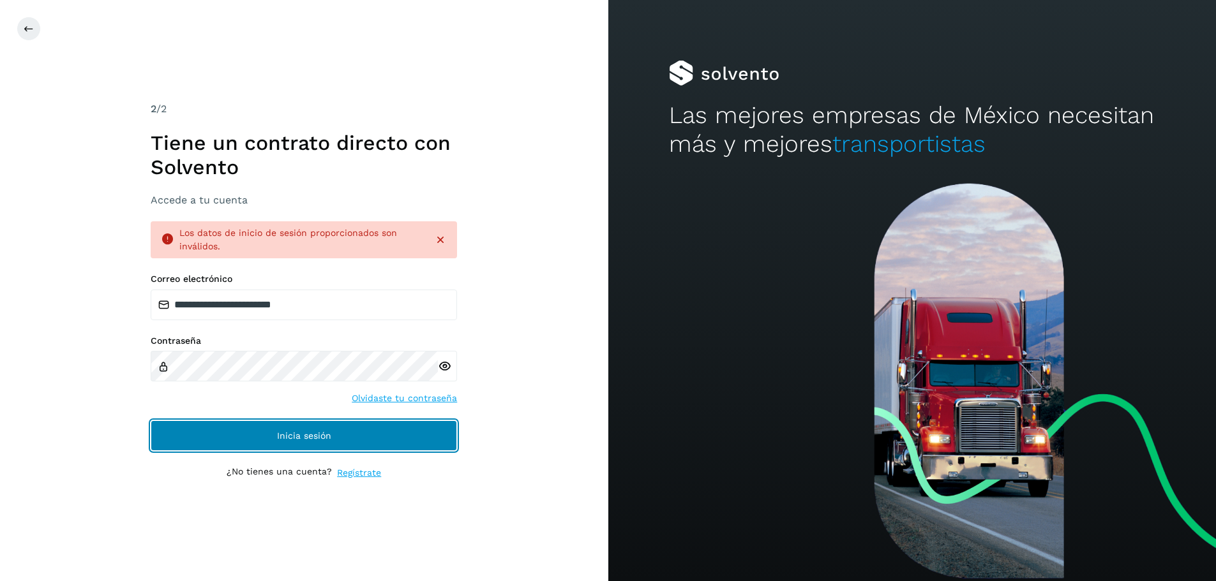
click at [285, 433] on span "Inicia sesión" at bounding box center [304, 435] width 54 height 9
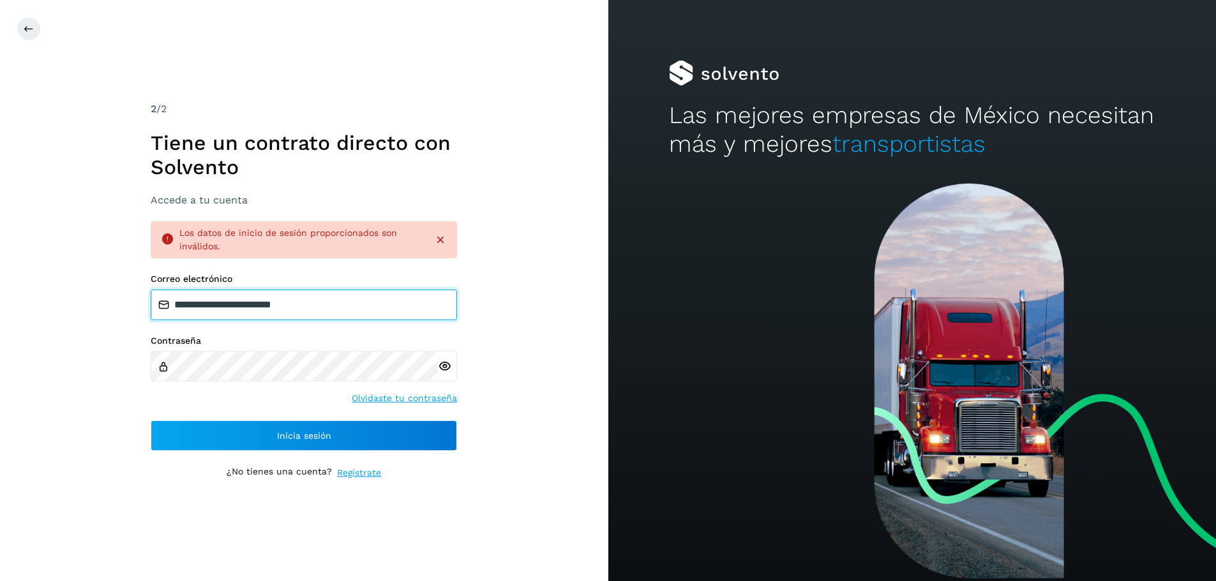
click at [427, 306] on input "**********" at bounding box center [304, 305] width 306 height 31
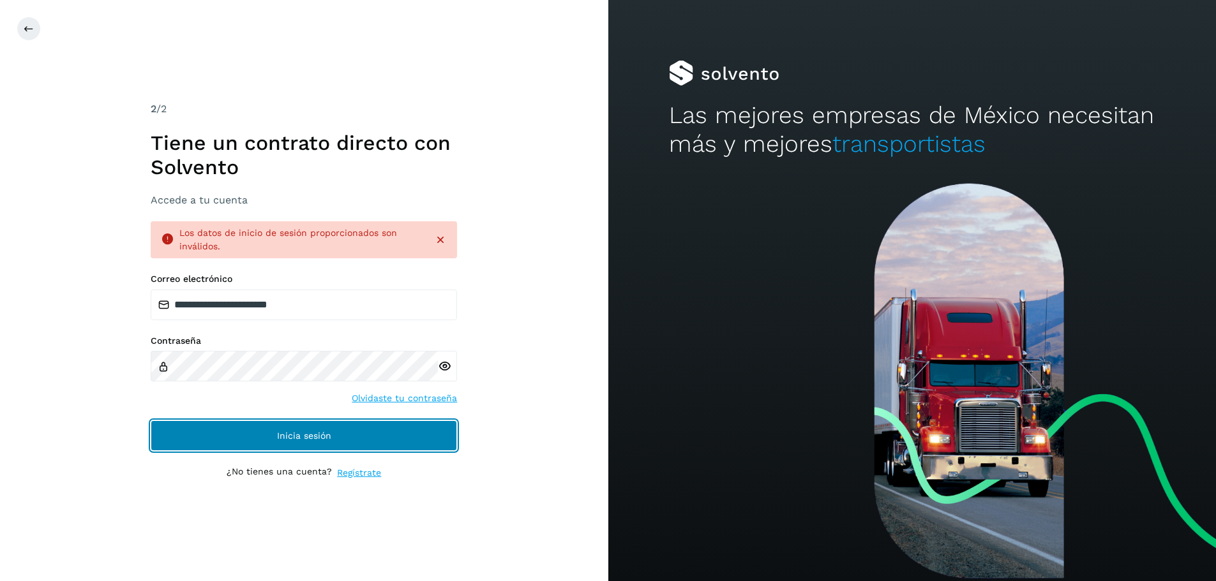
click at [250, 441] on button "Inicia sesión" at bounding box center [304, 436] width 306 height 31
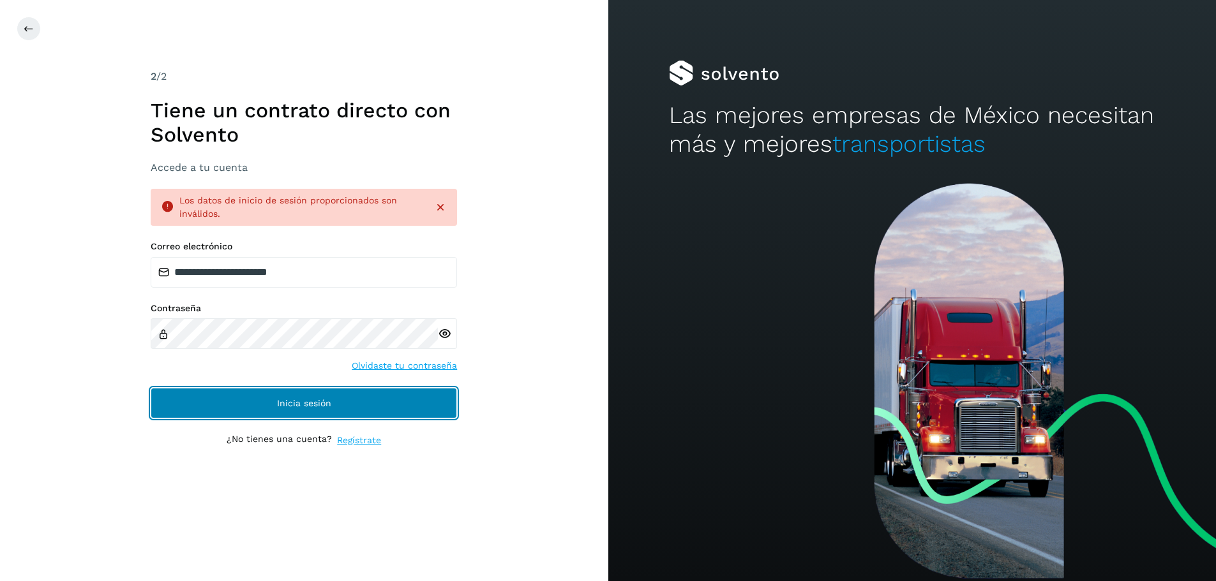
click at [288, 407] on span "Inicia sesión" at bounding box center [304, 403] width 54 height 9
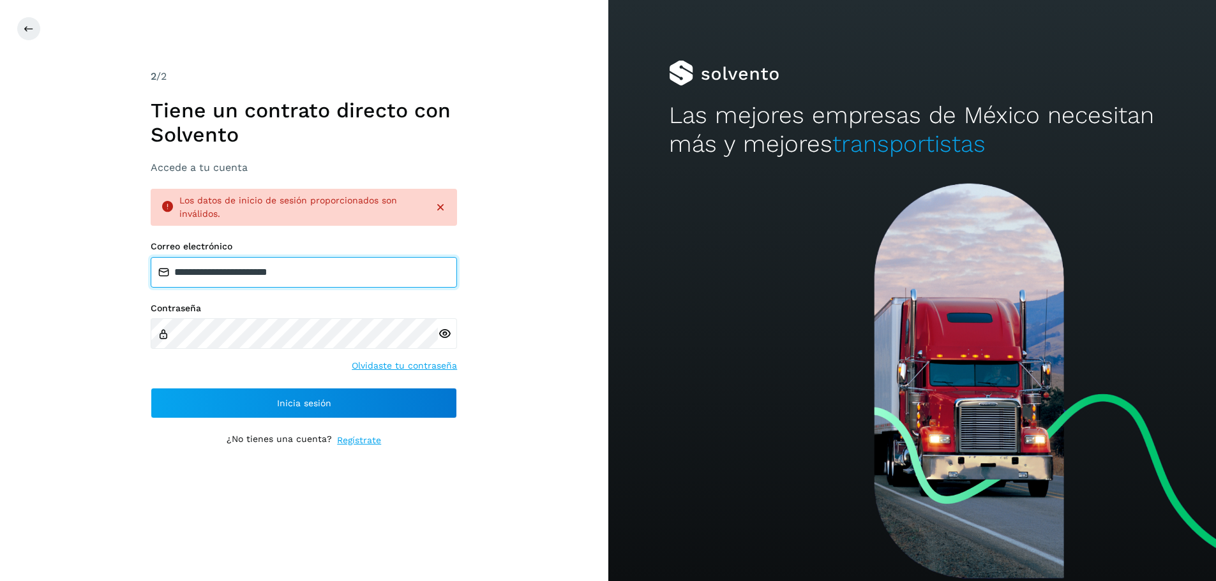
click at [340, 274] on input "**********" at bounding box center [304, 272] width 306 height 31
type input "**********"
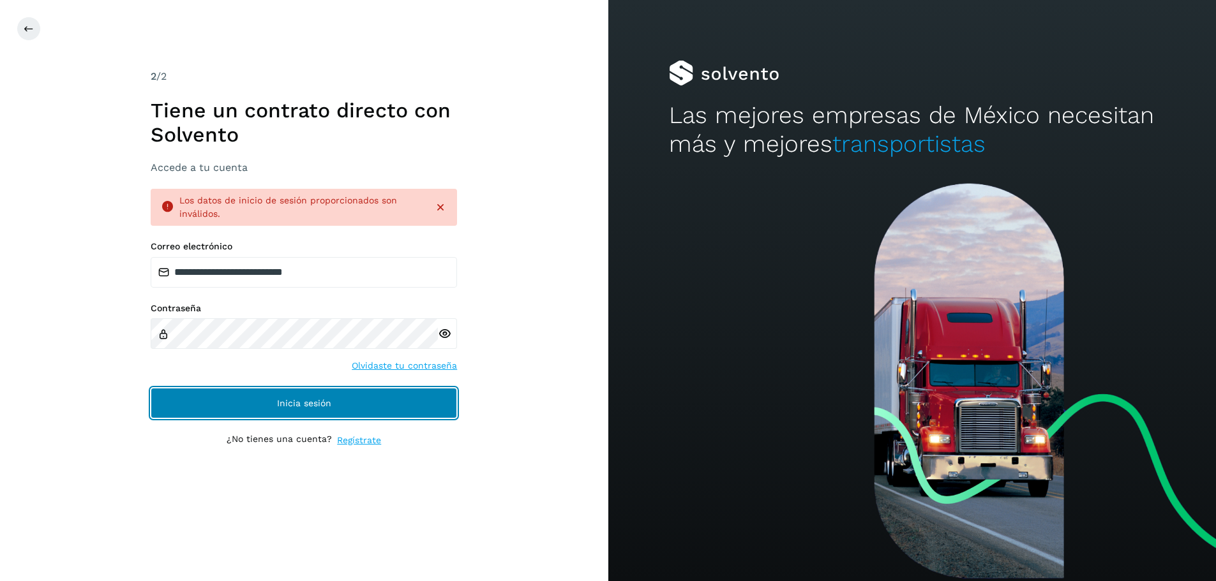
click at [298, 403] on span "Inicia sesión" at bounding box center [304, 403] width 54 height 9
